Goal: Information Seeking & Learning: Learn about a topic

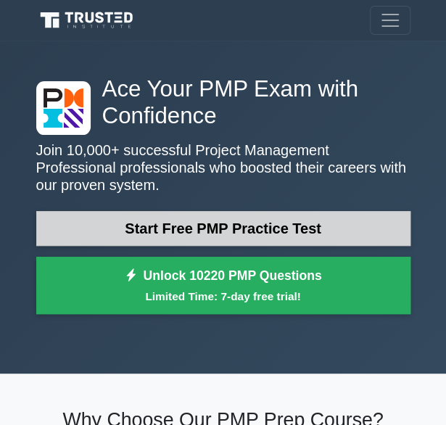
click at [160, 236] on link "Start Free PMP Practice Test" at bounding box center [223, 228] width 374 height 35
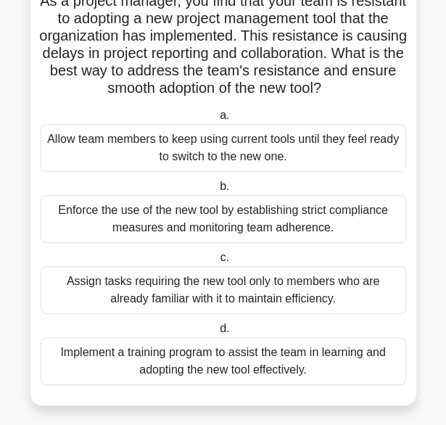
scroll to position [109, 0]
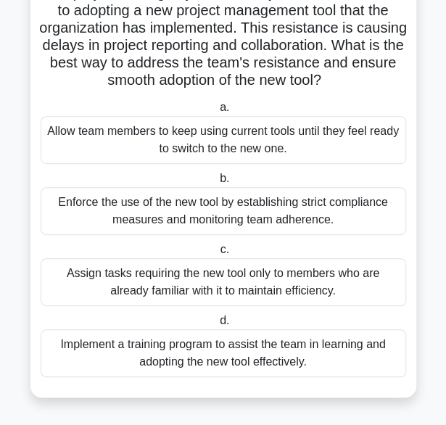
click at [209, 343] on div "Implement a training program to assist the team in learning and adopting the ne…" at bounding box center [223, 353] width 365 height 48
click at [217, 326] on input "d. Implement a training program to assist the team in learning and adopting the…" at bounding box center [217, 320] width 0 height 9
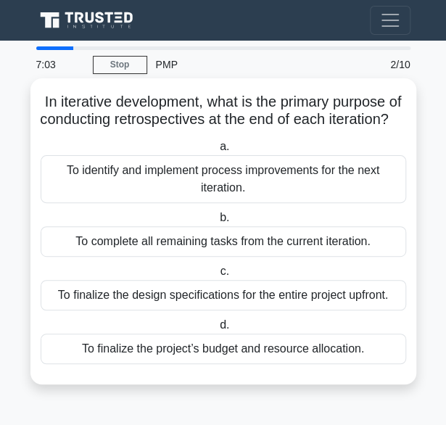
scroll to position [0, 0]
click at [267, 356] on div "To finalize the project’s budget and resource allocation." at bounding box center [223, 349] width 365 height 30
click at [217, 330] on input "d. To finalize the project’s budget and resource allocation." at bounding box center [217, 324] width 0 height 9
